Goal: Transaction & Acquisition: Purchase product/service

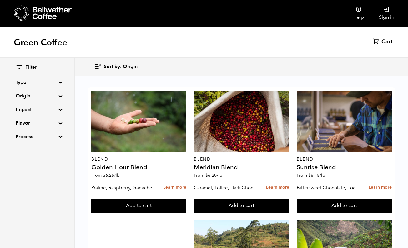
scroll to position [664, 0]
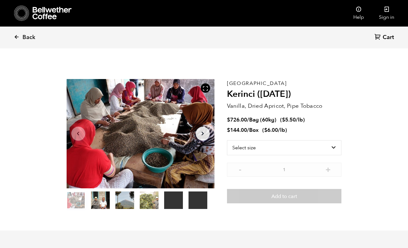
scroll to position [272, 268]
click at [327, 149] on select "Select size Bag (60kg) (132 lbs) Box (24 lbs)" at bounding box center [284, 147] width 115 height 15
click at [227, 140] on select "Select size Bag (60kg) (132 lbs) Box (24 lbs)" at bounding box center [284, 147] width 115 height 15
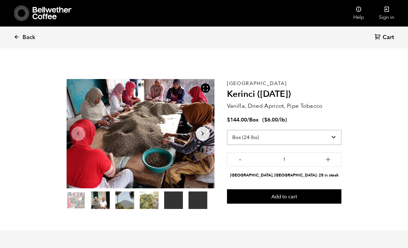
click at [330, 140] on select "Select size Bag (60kg) (132 lbs) Box (24 lbs)" at bounding box center [284, 137] width 115 height 15
click at [227, 130] on select "Select size Bag (60kg) (132 lbs) Box (24 lbs)" at bounding box center [284, 137] width 115 height 15
click at [309, 135] on select "Select size Bag (60kg) (132 lbs) Box (24 lbs)" at bounding box center [284, 137] width 115 height 15
select select "box"
click at [227, 130] on select "Select size Bag (60kg) (132 lbs) Box (24 lbs)" at bounding box center [284, 137] width 115 height 15
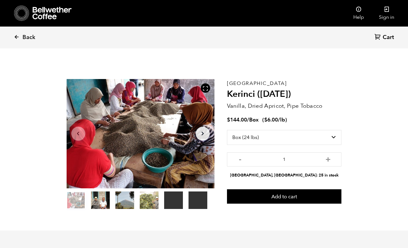
click at [349, 103] on section "Your browser does not support the video tag. Your browser does not support the …" at bounding box center [204, 145] width 307 height 172
click at [382, 13] on link "Sign in" at bounding box center [387, 13] width 30 height 27
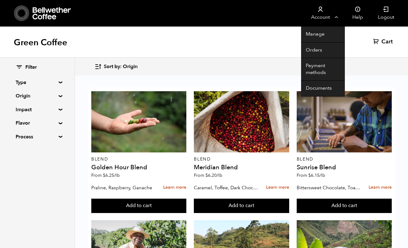
click at [337, 16] on link "Account" at bounding box center [320, 13] width 38 height 27
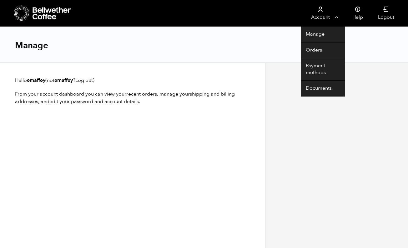
click at [334, 15] on link "Account" at bounding box center [320, 13] width 38 height 27
click at [323, 35] on link "Manage" at bounding box center [323, 35] width 44 height 16
click at [337, 20] on link "Account" at bounding box center [320, 13] width 38 height 27
click at [318, 67] on link "Payment methods" at bounding box center [323, 69] width 44 height 23
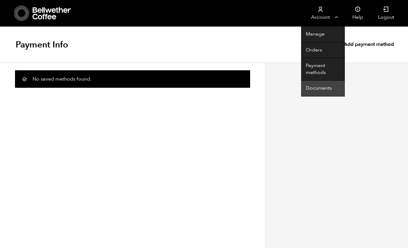
click at [319, 91] on link "Documents" at bounding box center [323, 89] width 44 height 16
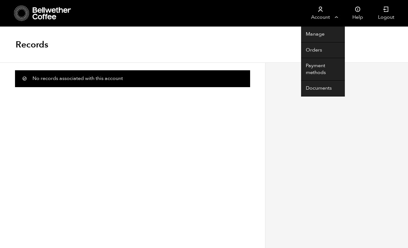
click at [338, 21] on link "Account" at bounding box center [320, 13] width 38 height 27
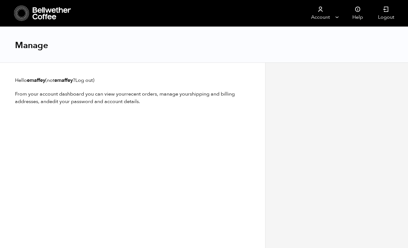
click at [199, 28] on div "Manage" at bounding box center [204, 45] width 408 height 36
click at [117, 51] on div "Manage" at bounding box center [204, 45] width 408 height 36
click at [23, 16] on icon at bounding box center [21, 13] width 15 height 16
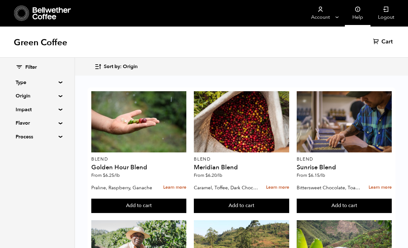
click at [365, 18] on link "Help" at bounding box center [358, 13] width 26 height 27
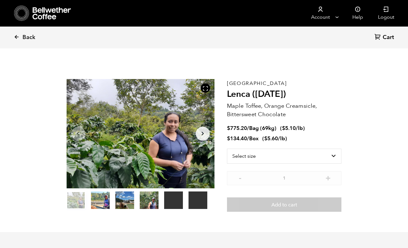
scroll to position [272, 268]
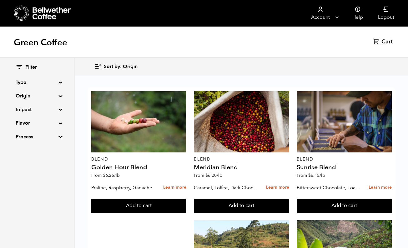
scroll to position [558, 0]
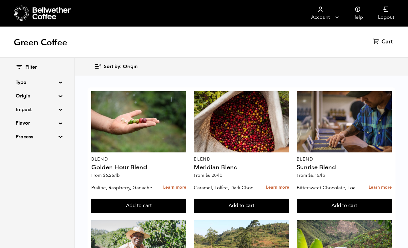
click at [59, 96] on summary "Origin" at bounding box center [37, 96] width 43 height 8
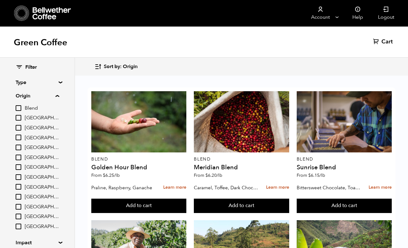
click at [21, 156] on input "[GEOGRAPHIC_DATA]" at bounding box center [19, 158] width 6 height 6
checkbox input "true"
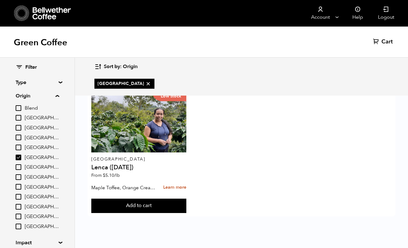
scroll to position [0, 0]
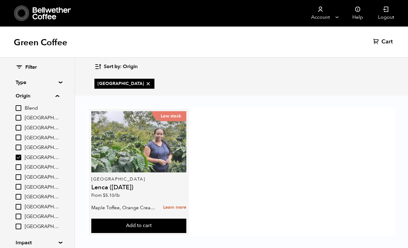
click at [136, 137] on div "Low stock" at bounding box center [138, 141] width 95 height 61
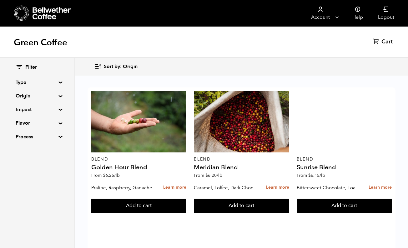
scroll to position [677, 0]
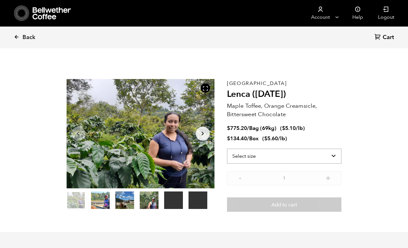
scroll to position [272, 268]
click at [277, 158] on select "Select size Bag (69kg) (152 lbs) Box (24 lbs)" at bounding box center [284, 156] width 115 height 15
select select "box"
click at [227, 149] on select "Select size Bag (69kg) (152 lbs) Box (24 lbs)" at bounding box center [284, 156] width 115 height 15
click at [19, 34] on link "Back" at bounding box center [33, 37] width 39 height 21
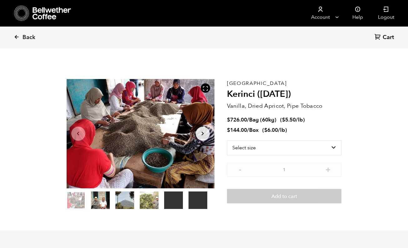
scroll to position [272, 268]
drag, startPoint x: 0, startPoint y: 0, endPoint x: 256, endPoint y: 147, distance: 294.9
click at [256, 147] on select "Select size Bag (60kg) (132 lbs) Box (24 lbs)" at bounding box center [284, 147] width 115 height 15
select select "box"
click at [227, 140] on select "Select size Bag (60kg) (132 lbs) Box (24 lbs)" at bounding box center [284, 147] width 115 height 15
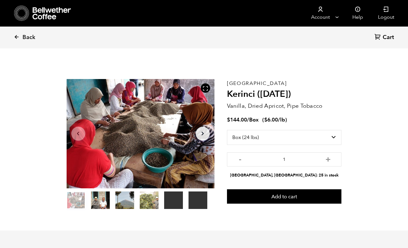
click at [352, 109] on section "Your browser does not support the video tag. Your browser does not support the …" at bounding box center [204, 145] width 307 height 172
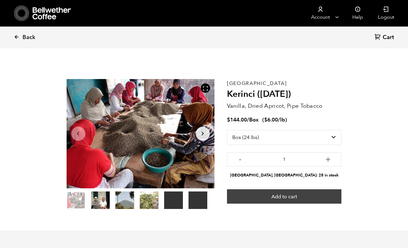
click at [287, 196] on button "Add to cart" at bounding box center [284, 197] width 115 height 14
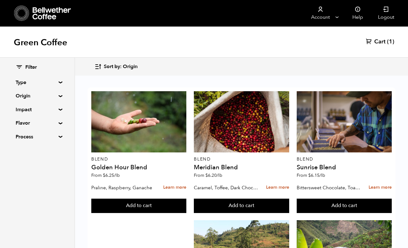
scroll to position [385, 0]
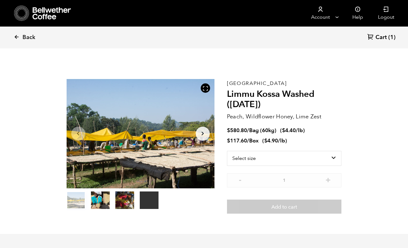
scroll to position [272, 268]
click at [265, 161] on select "Select size Bag (60kg) (132 lbs) Box (24 lbs)" at bounding box center [284, 158] width 115 height 15
select select "box"
click at [227, 151] on select "Select size Bag (60kg) (132 lbs) Box (24 lbs)" at bounding box center [284, 158] width 115 height 15
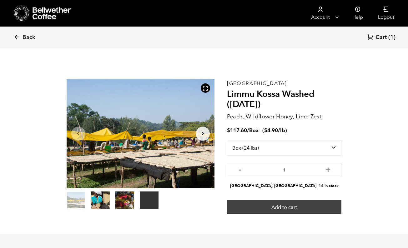
click at [265, 208] on button "Add to cart" at bounding box center [284, 207] width 115 height 14
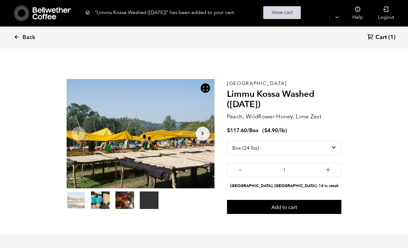
drag, startPoint x: 293, startPoint y: 18, endPoint x: 289, endPoint y: 18, distance: 3.5
click at [293, 18] on link "View cart" at bounding box center [282, 12] width 38 height 13
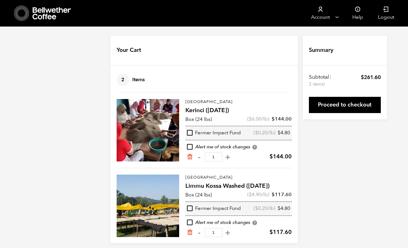
scroll to position [5, 0]
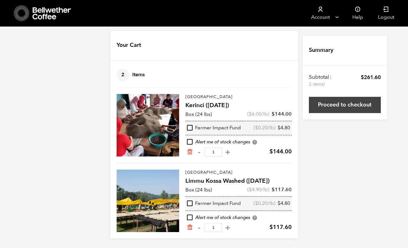
click at [336, 110] on link "Proceed to checkout" at bounding box center [345, 105] width 72 height 16
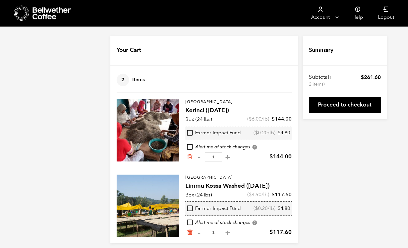
scroll to position [5, 0]
